Goal: Find specific page/section: Find specific page/section

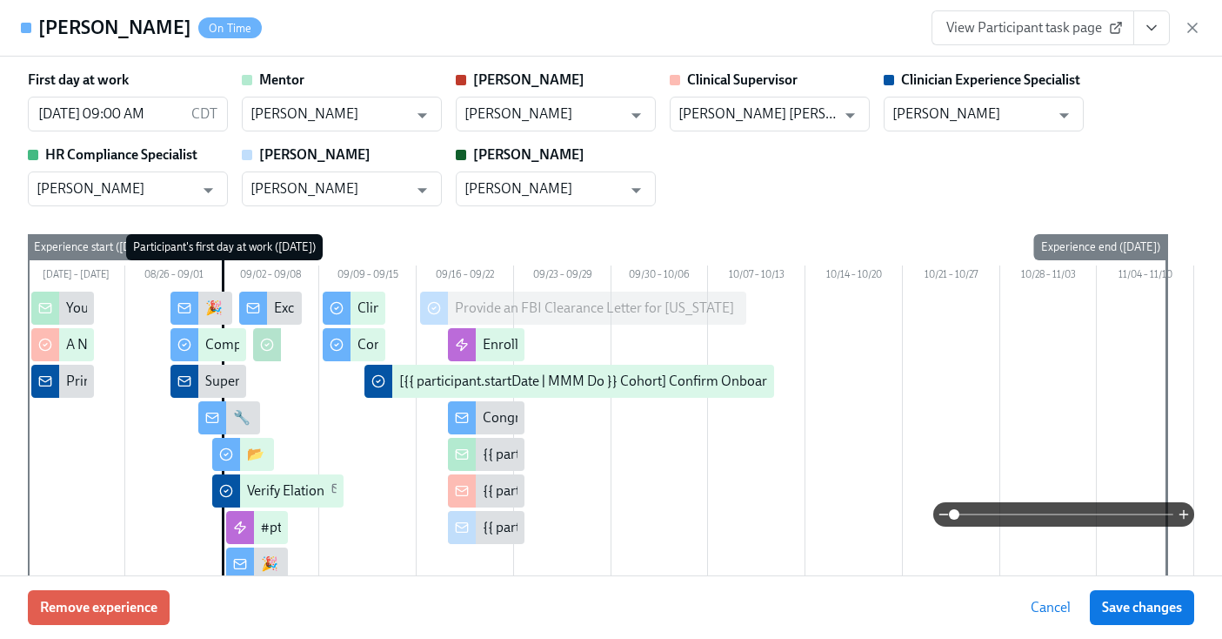
scroll to position [1635, 0]
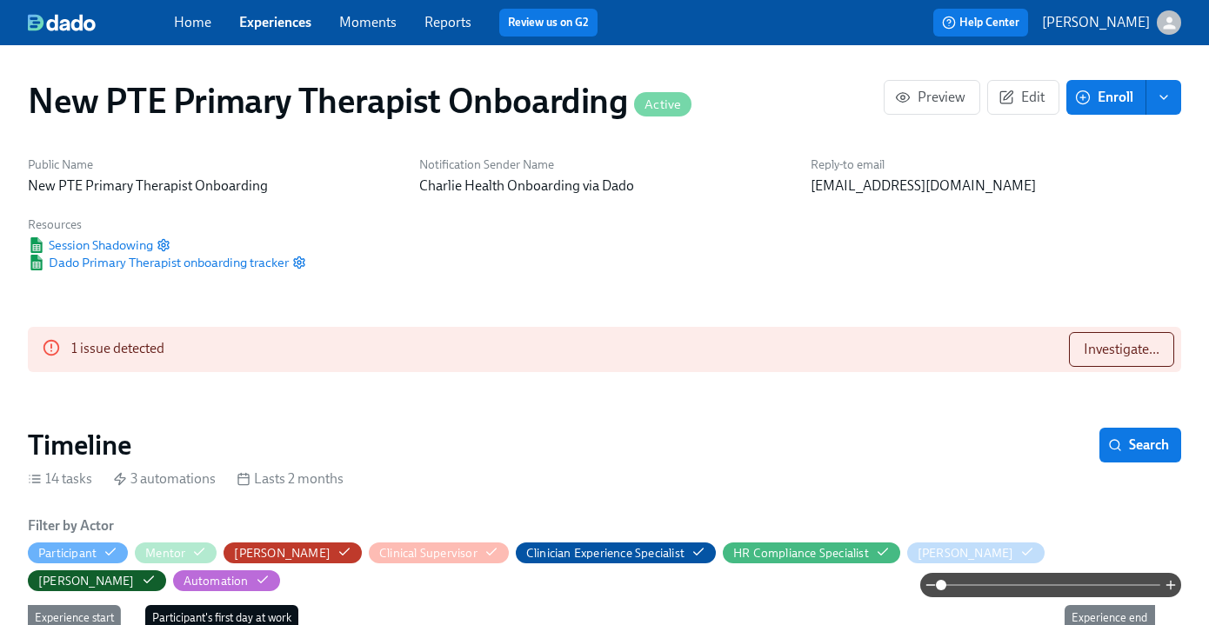
click at [291, 20] on link "Experiences" at bounding box center [275, 22] width 72 height 17
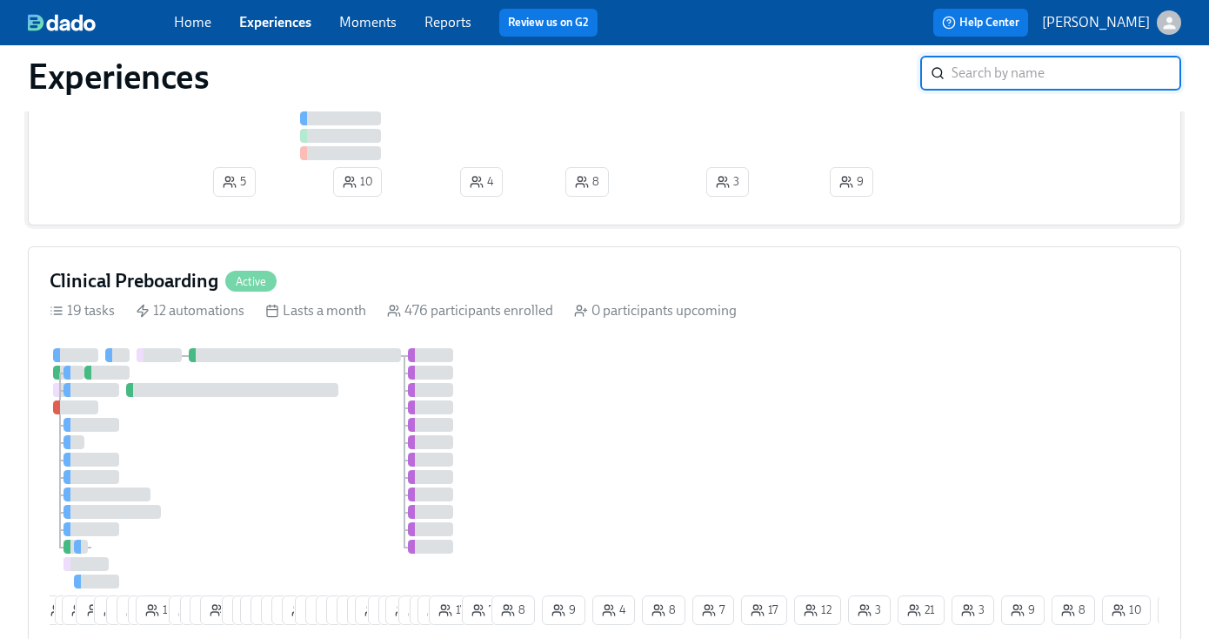
scroll to position [564, 0]
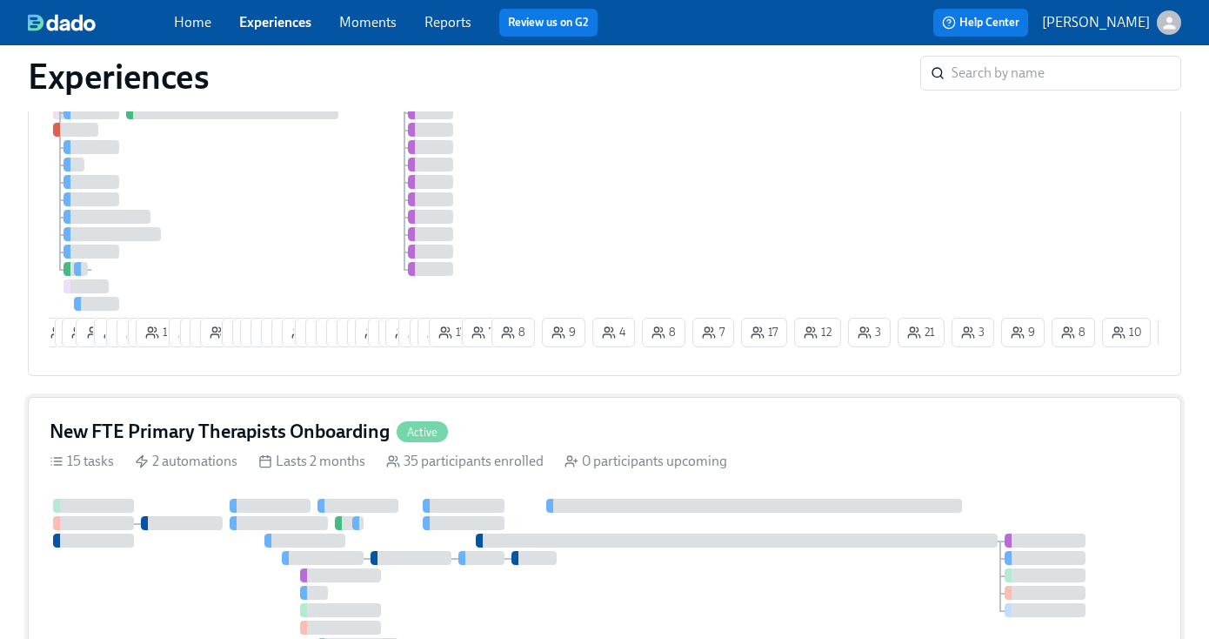
click at [551, 444] on div "New FTE Primary Therapists Onboarding Active" at bounding box center [605, 431] width 1110 height 26
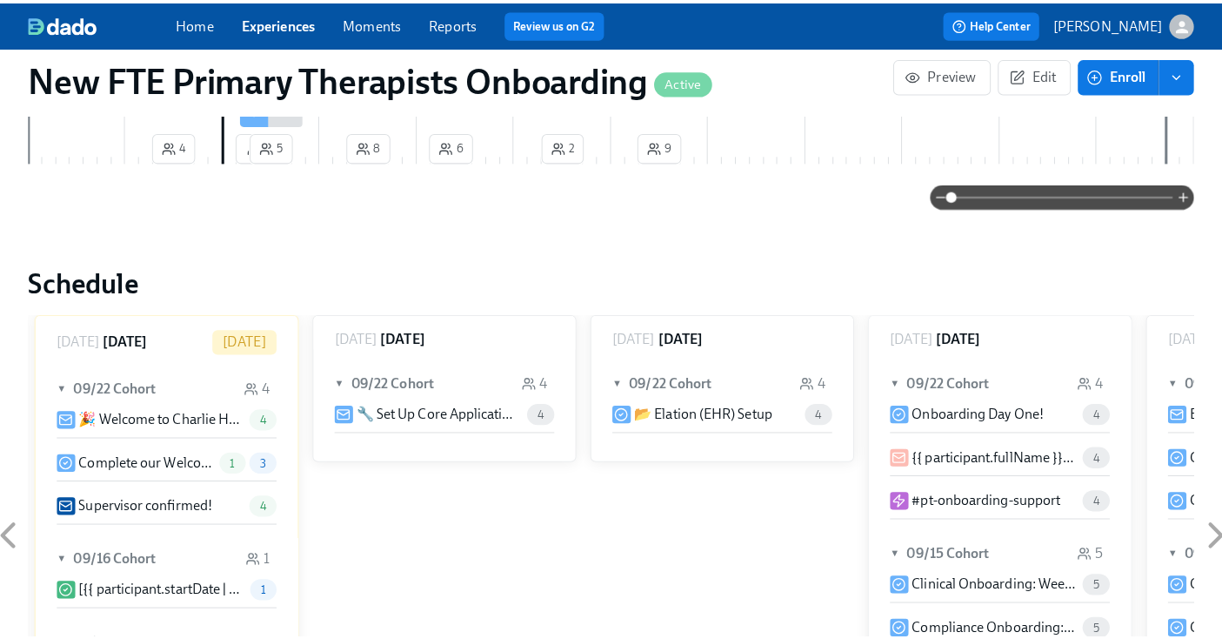
scroll to position [1493, 0]
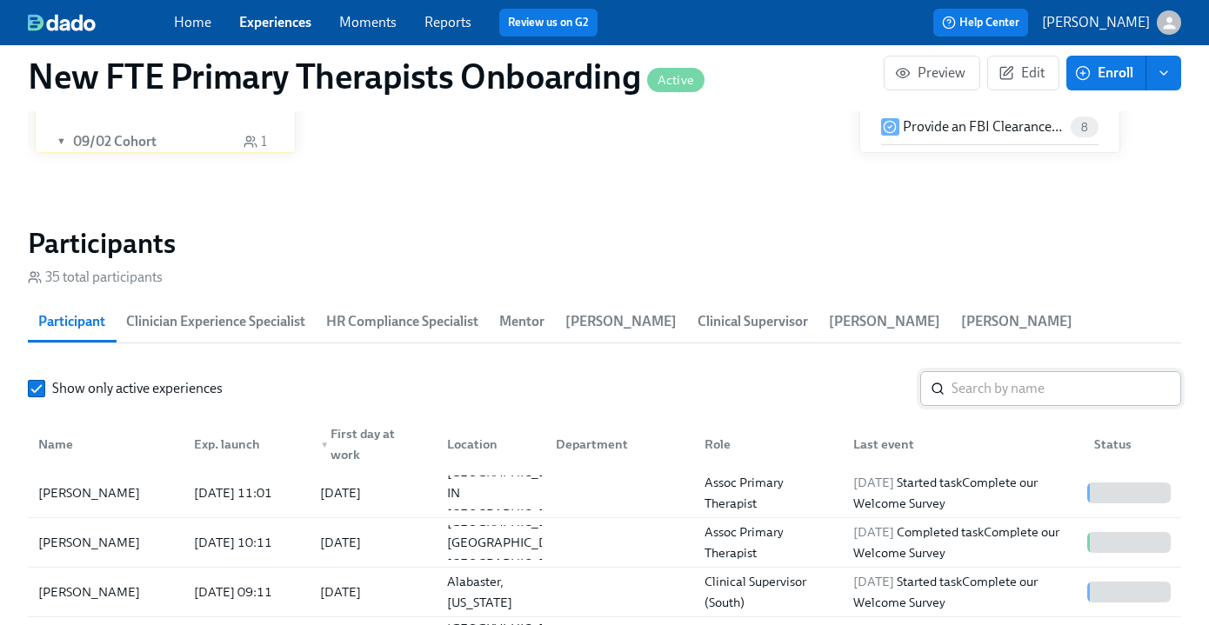
click at [1051, 396] on input "search" at bounding box center [1067, 388] width 230 height 35
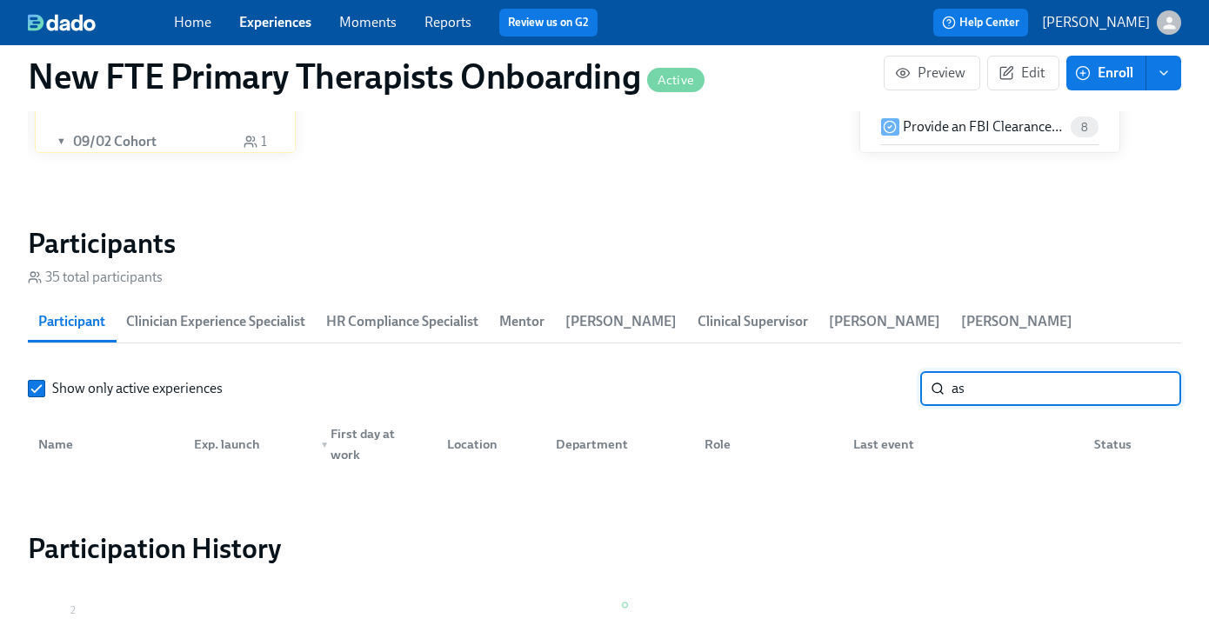
type input "a"
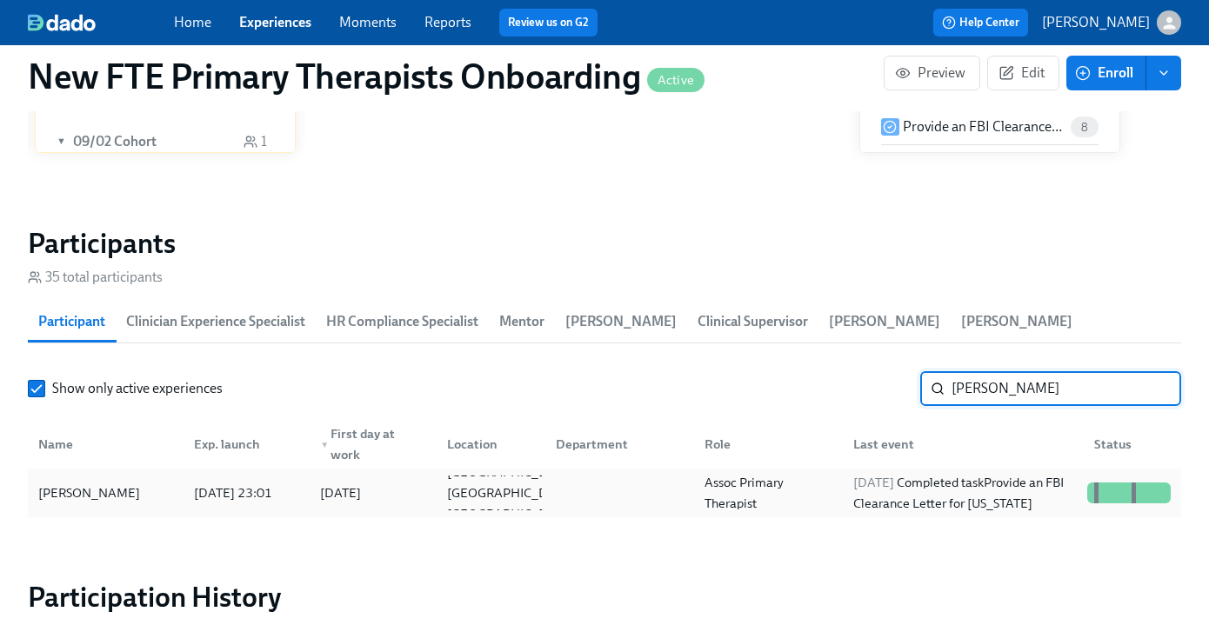
type input "[PERSON_NAME]"
click at [131, 498] on div "[PERSON_NAME]" at bounding box center [89, 493] width 116 height 21
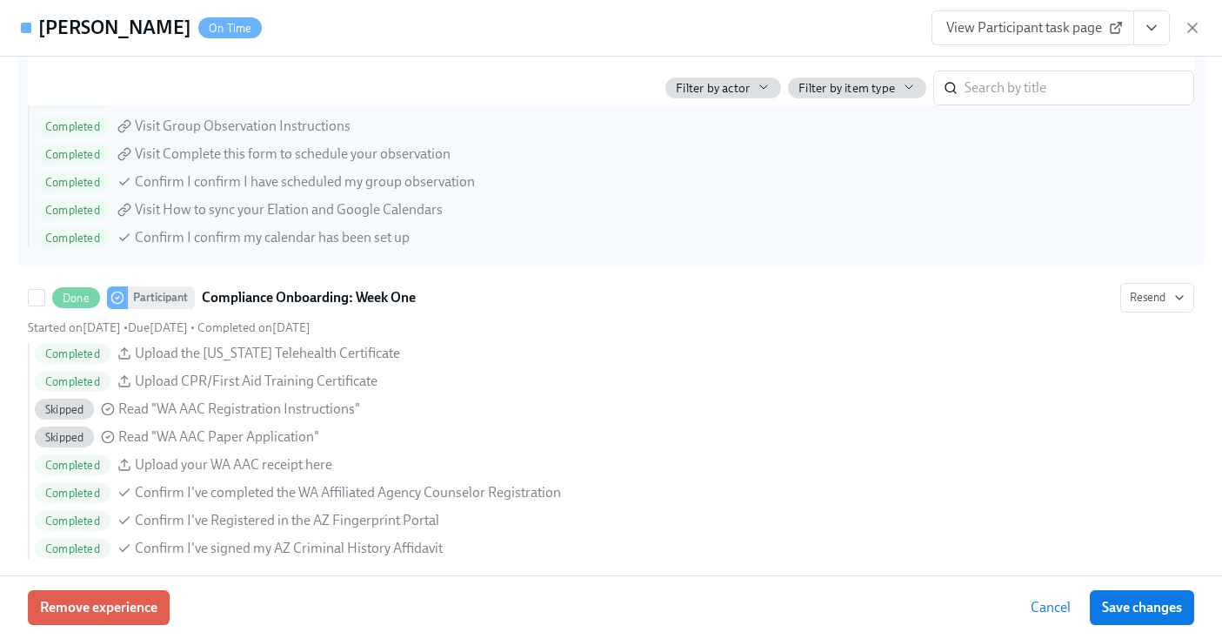
scroll to position [2425, 0]
